Goal: Use online tool/utility: Utilize a website feature to perform a specific function

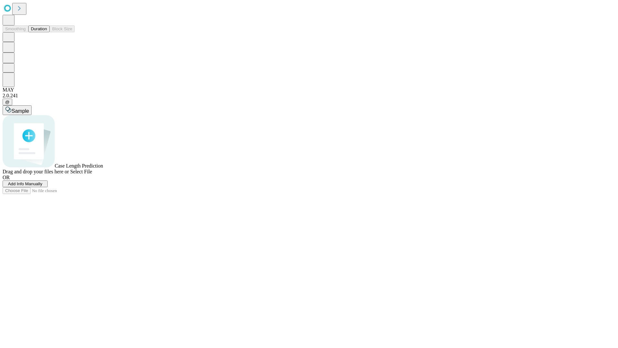
click at [92, 174] on span "Select File" at bounding box center [81, 171] width 22 height 5
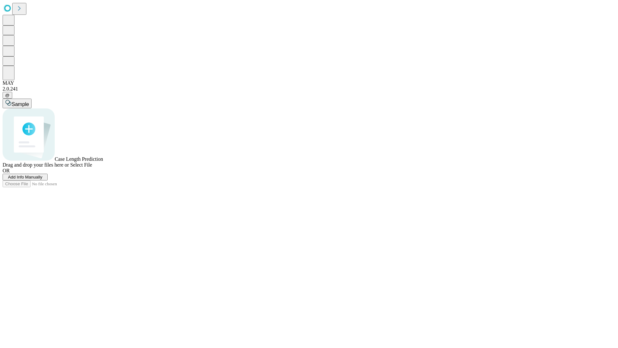
click at [92, 167] on span "Select File" at bounding box center [81, 164] width 22 height 5
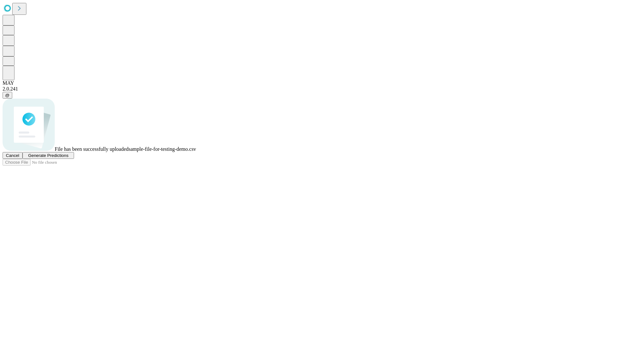
click at [68, 158] on span "Generate Predictions" at bounding box center [48, 155] width 40 height 5
